Goal: Find specific page/section

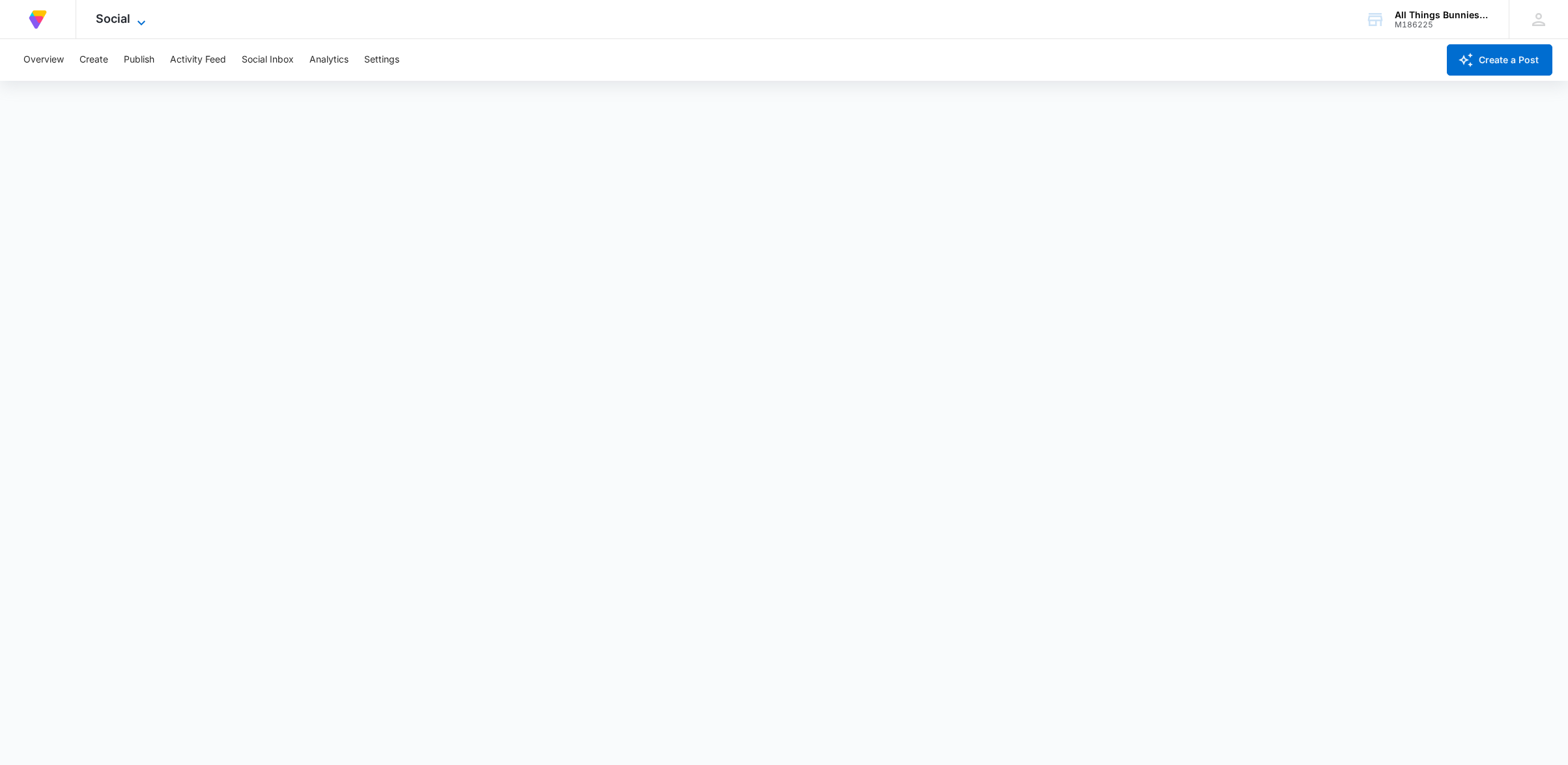
click at [134, 19] on icon at bounding box center [141, 23] width 16 height 16
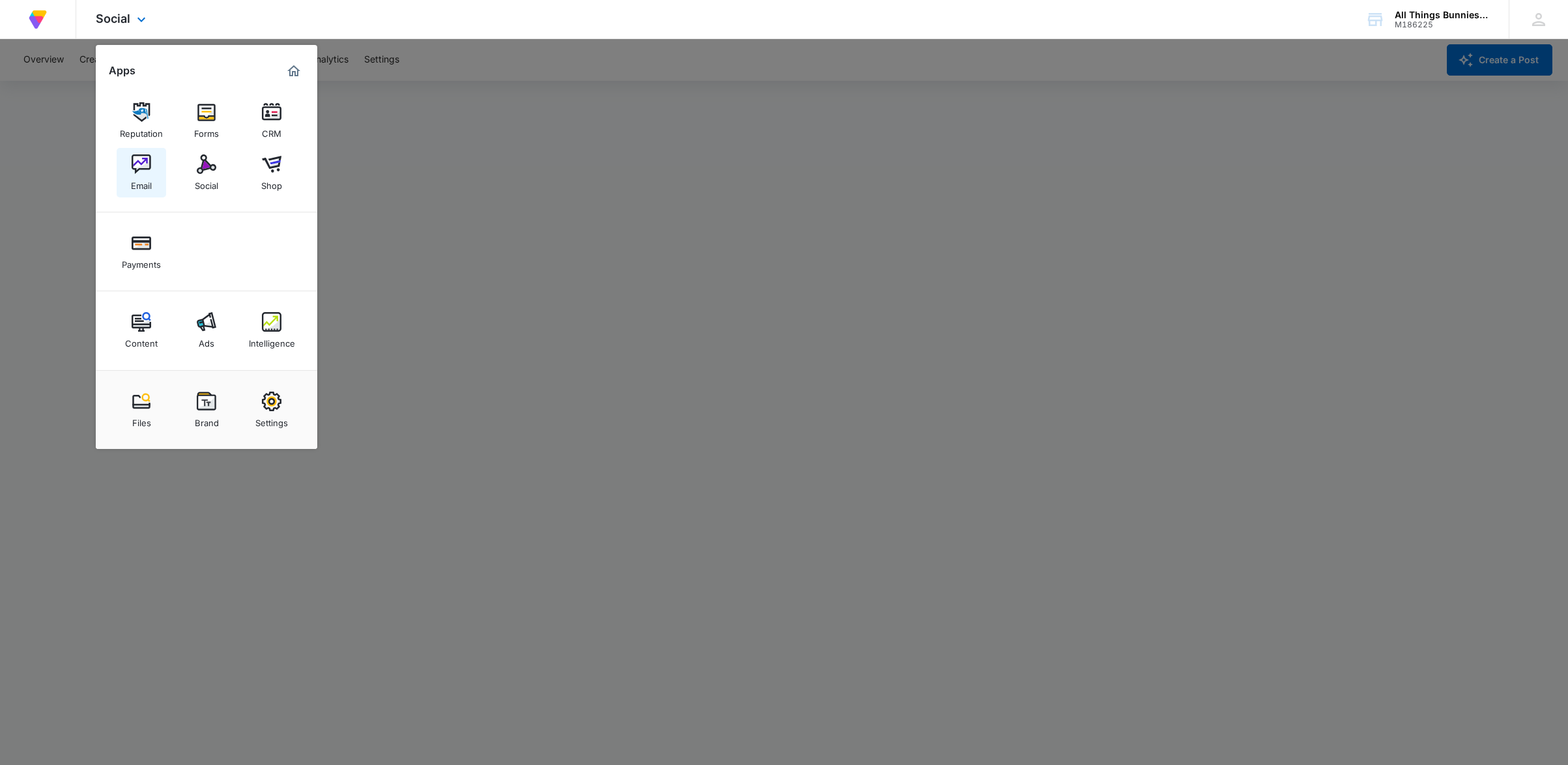
click at [136, 164] on img at bounding box center [141, 164] width 20 height 20
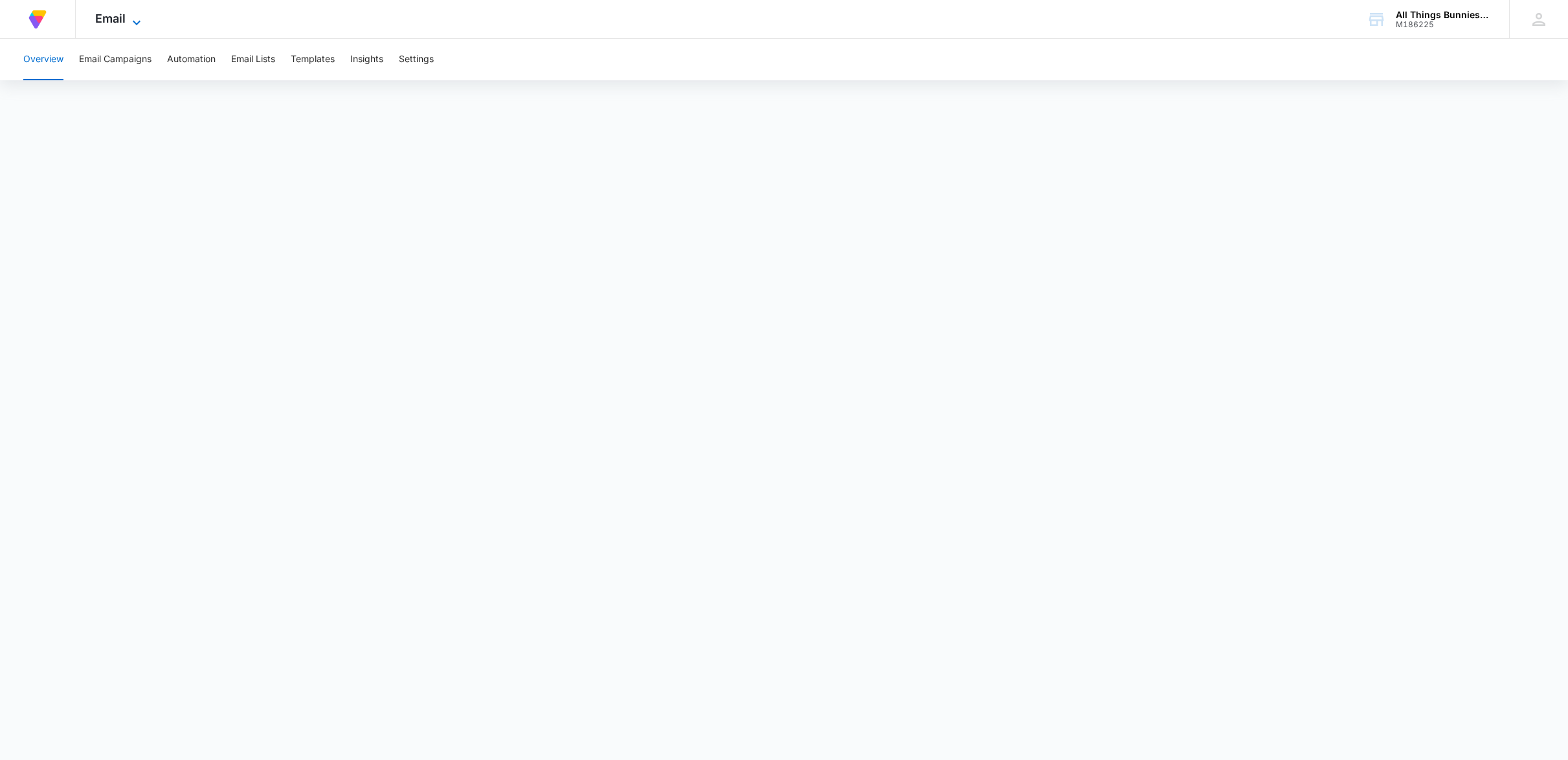
click at [102, 21] on span "Email" at bounding box center [110, 18] width 31 height 14
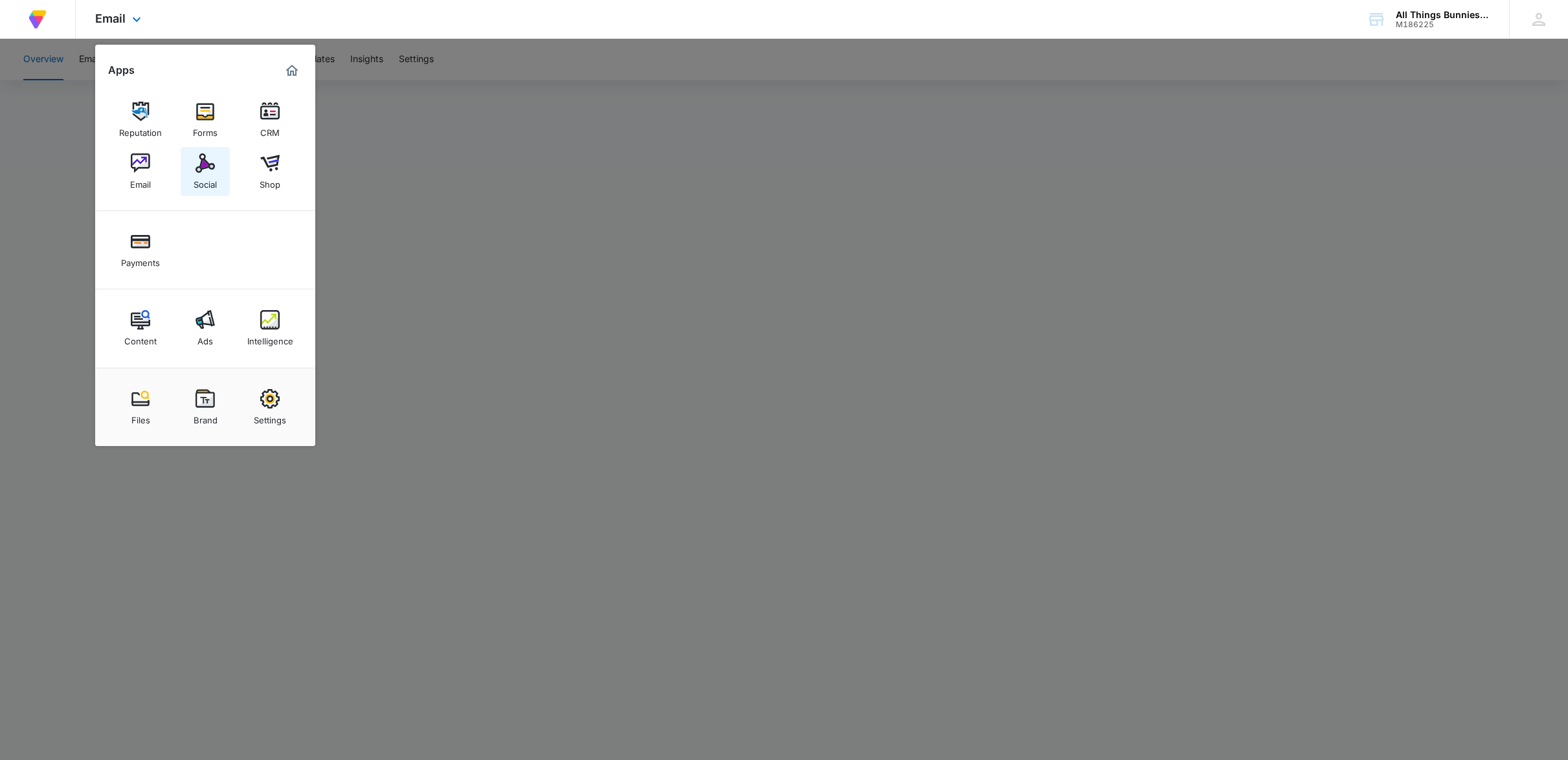
click at [204, 168] on img at bounding box center [205, 163] width 20 height 20
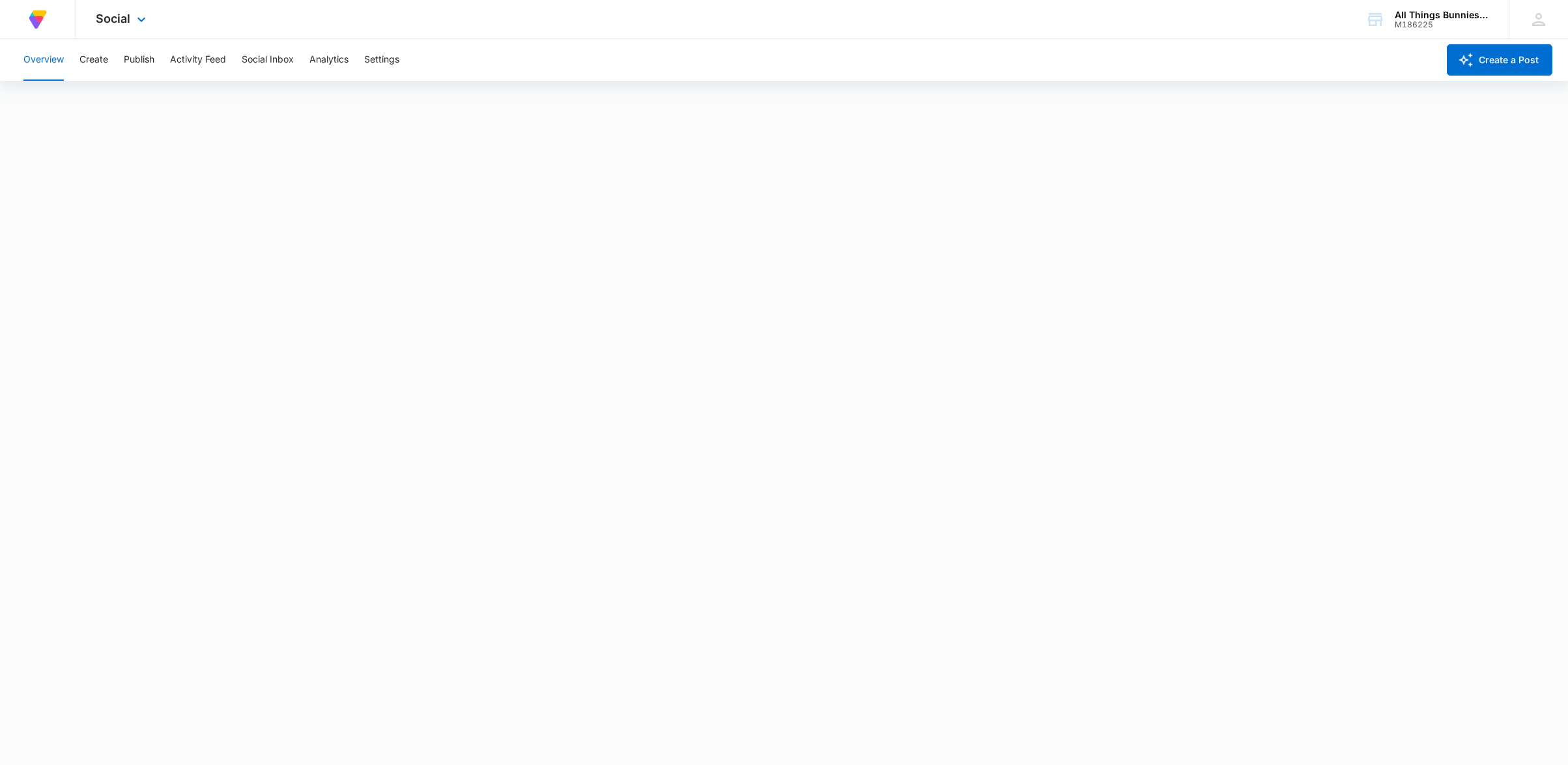
scroll to position [3, 0]
